Goal: Information Seeking & Learning: Learn about a topic

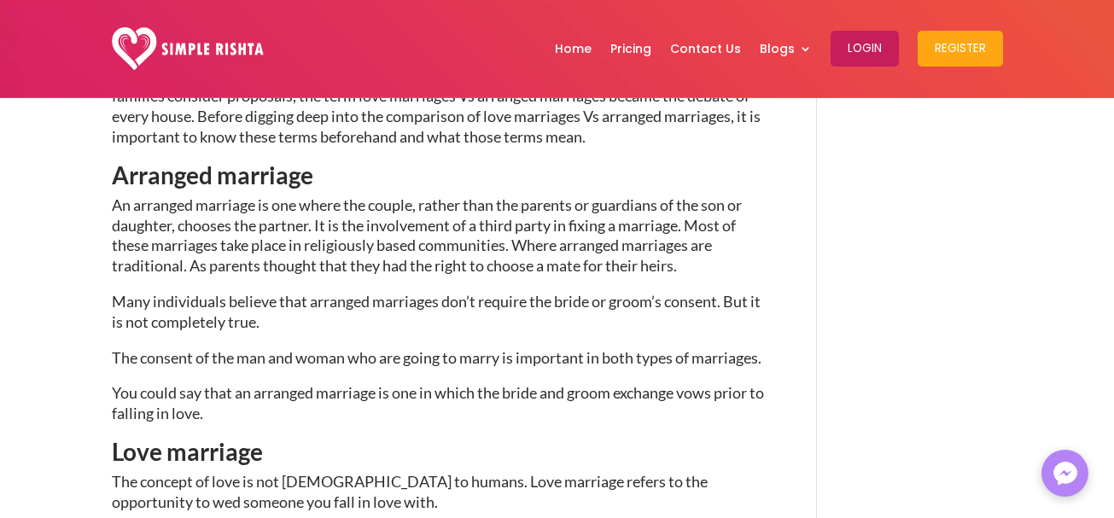
scroll to position [753, 0]
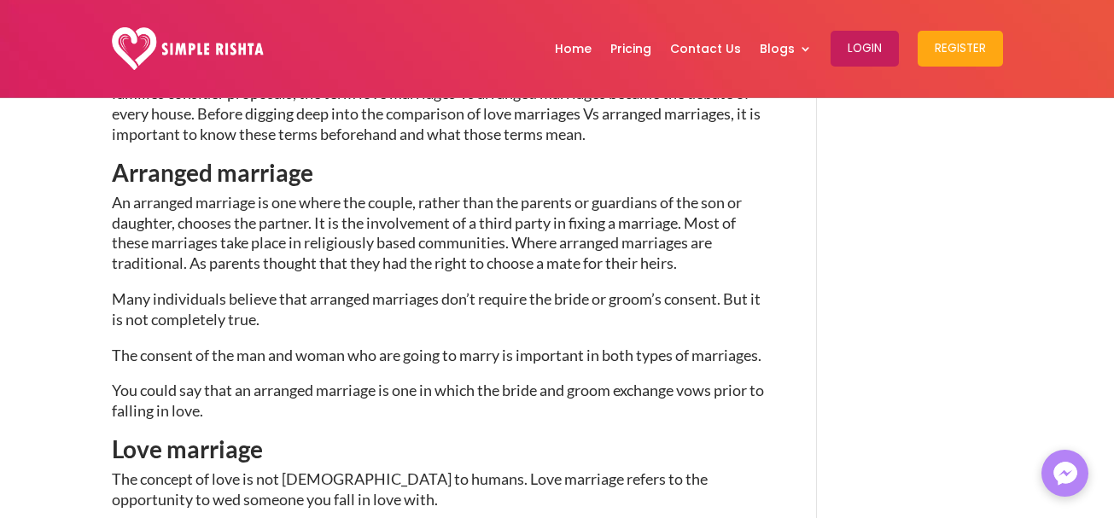
drag, startPoint x: 653, startPoint y: 201, endPoint x: 652, endPoint y: 220, distance: 18.8
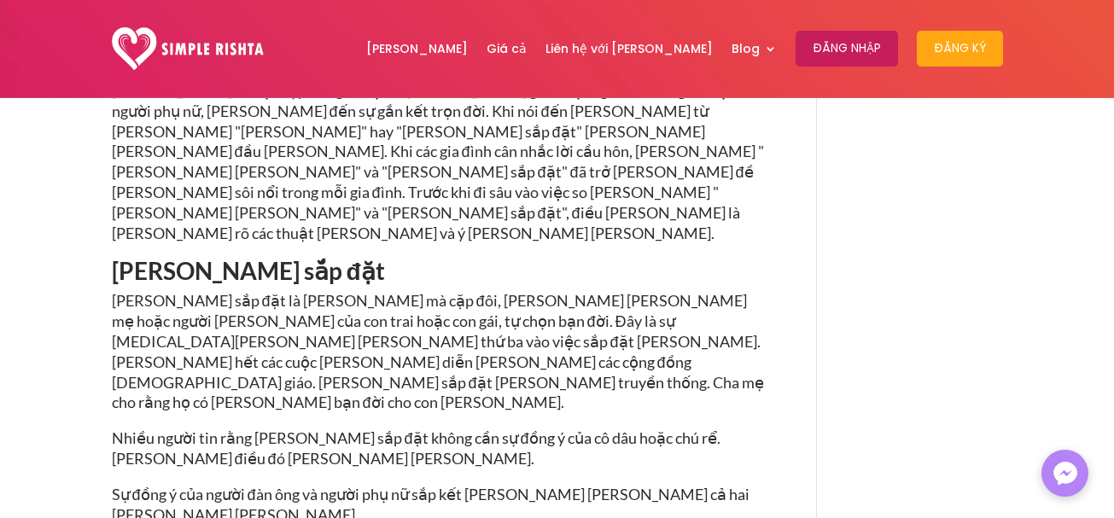
scroll to position [858, 0]
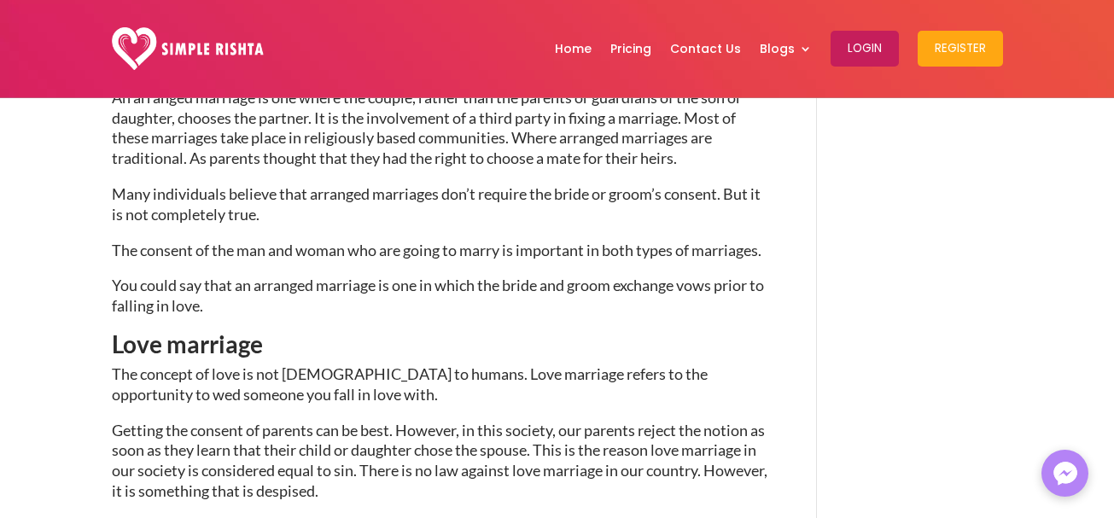
click at [657, 221] on p "Many individuals believe that arranged marriages don’t require the bride or gro…" at bounding box center [440, 212] width 656 height 56
drag, startPoint x: 507, startPoint y: 305, endPoint x: 557, endPoint y: 305, distance: 50.3
click at [547, 305] on p "You could say that an arranged marriage is one in which the bride and groom exc…" at bounding box center [440, 304] width 656 height 56
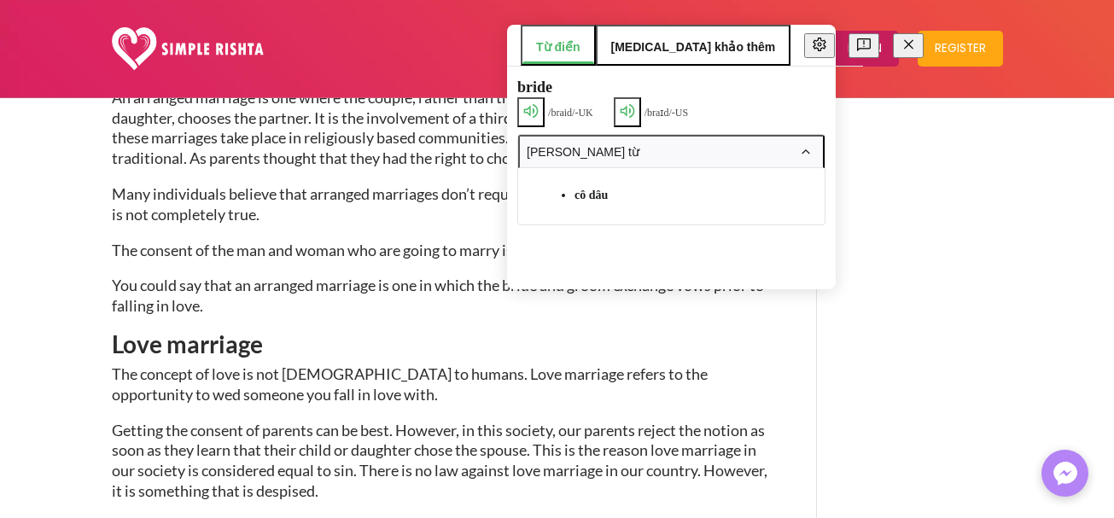
click at [568, 330] on p "You could say that an arranged marriage is one in which the bride and groom exc…" at bounding box center [440, 304] width 656 height 56
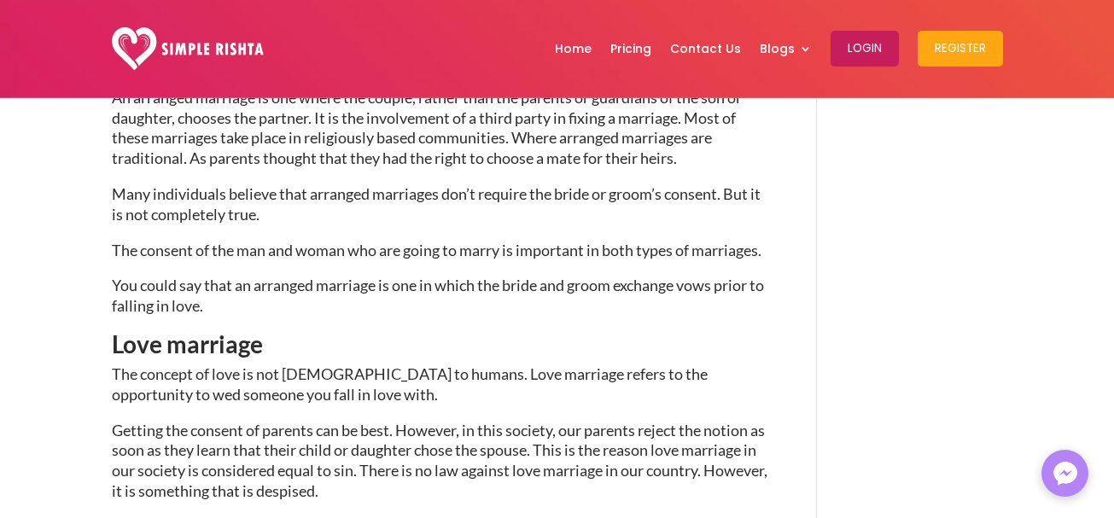
click at [605, 303] on p "You could say that an arranged marriage is one in which the bride and groom exc…" at bounding box center [440, 304] width 656 height 56
drag, startPoint x: 575, startPoint y: 310, endPoint x: 610, endPoint y: 310, distance: 35.0
click at [608, 310] on p "You could say that an arranged marriage is one in which the bride and groom exc…" at bounding box center [440, 304] width 656 height 56
drag, startPoint x: 614, startPoint y: 305, endPoint x: 591, endPoint y: 307, distance: 24.0
click at [601, 307] on p "You could say that an arranged marriage is one in which the bride and groom exc…" at bounding box center [440, 304] width 656 height 56
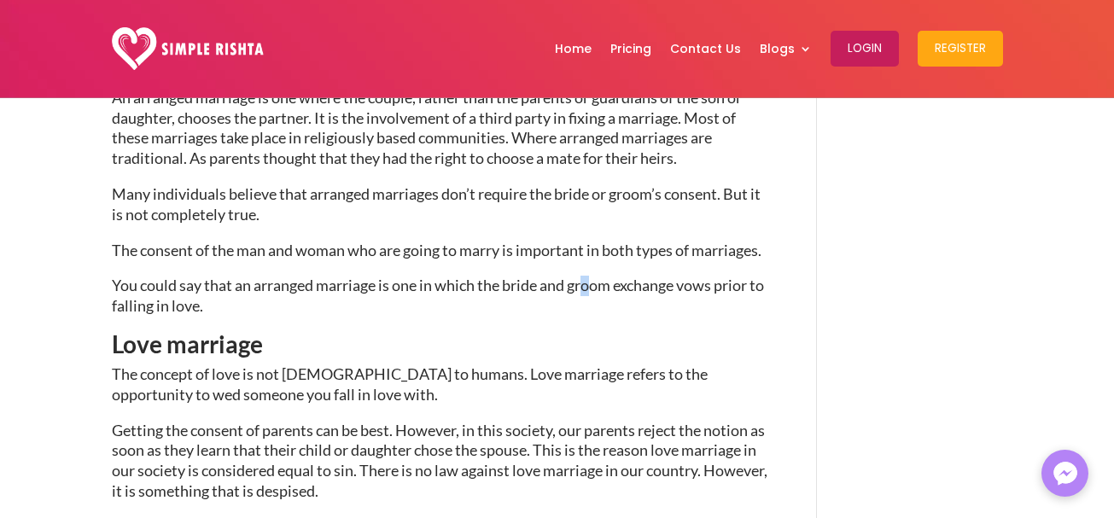
click at [588, 307] on p "You could say that an arranged marriage is one in which the bride and groom exc…" at bounding box center [440, 304] width 656 height 56
click at [567, 307] on p "You could say that an arranged marriage is one in which the bride and groom exc…" at bounding box center [440, 304] width 656 height 56
click at [599, 307] on p "You could say that an arranged marriage is one in which the bride and groom exc…" at bounding box center [440, 304] width 656 height 56
drag, startPoint x: 573, startPoint y: 306, endPoint x: 611, endPoint y: 310, distance: 37.7
click at [611, 310] on p "You could say that an arranged marriage is one in which the bride and groom exc…" at bounding box center [440, 304] width 656 height 56
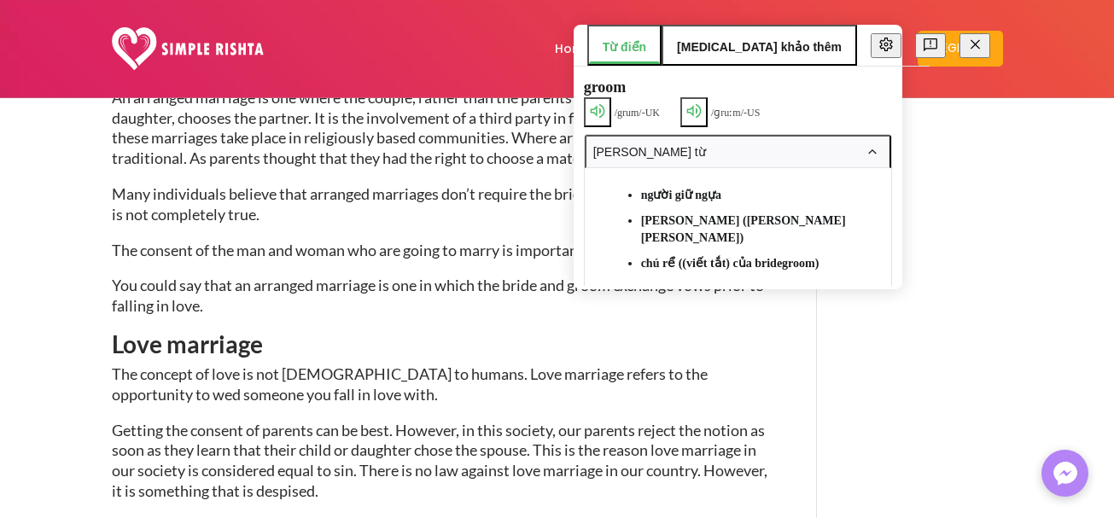
click at [513, 357] on h2 "Love marriage" at bounding box center [440, 348] width 656 height 32
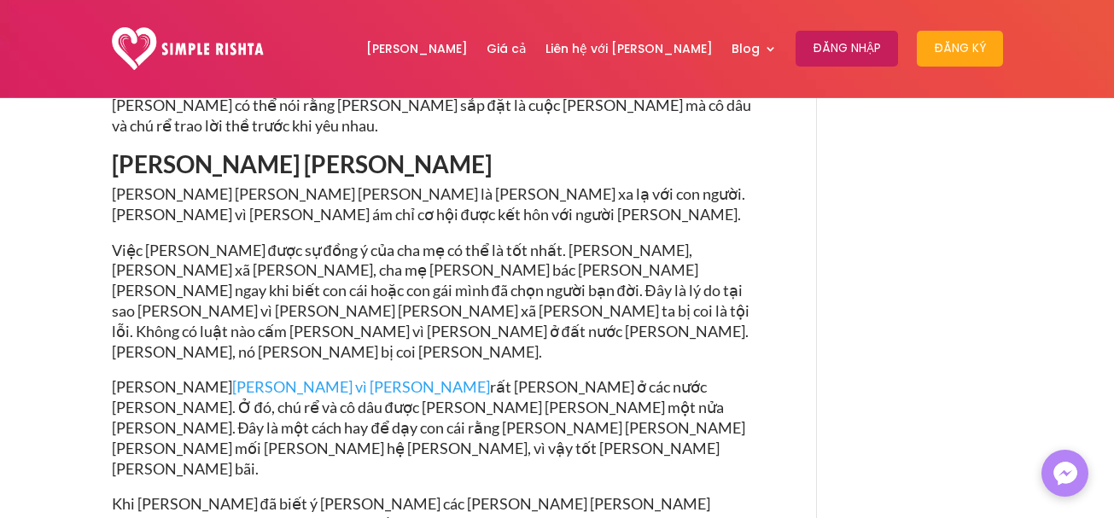
scroll to position [1295, 0]
